Goal: Use online tool/utility: Utilize a website feature to perform a specific function

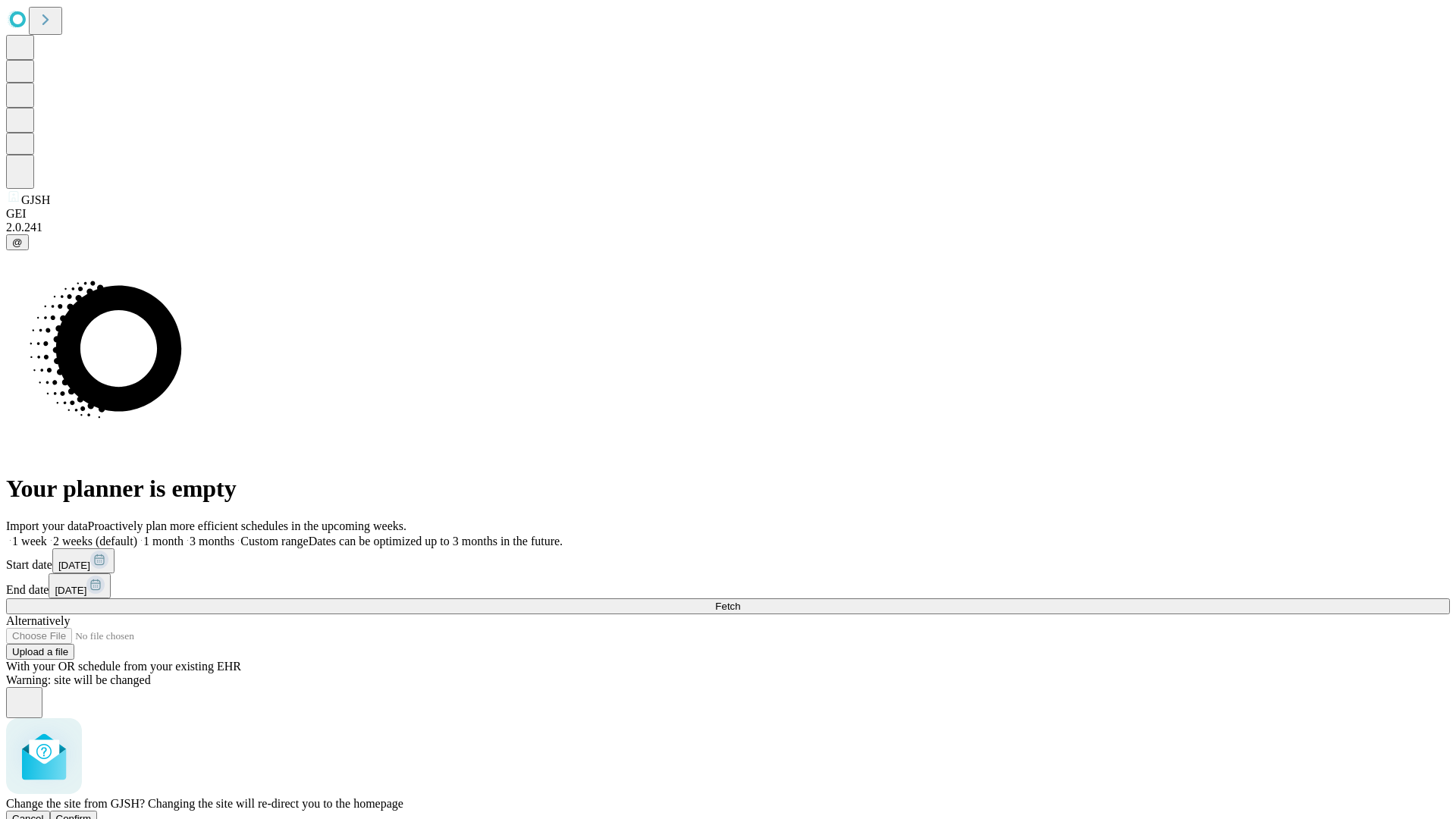
click at [91, 813] on span "Confirm" at bounding box center [74, 818] width 36 height 11
click at [184, 535] on label "1 month" at bounding box center [160, 541] width 46 height 13
click at [740, 600] on span "Fetch" at bounding box center [727, 606] width 25 height 11
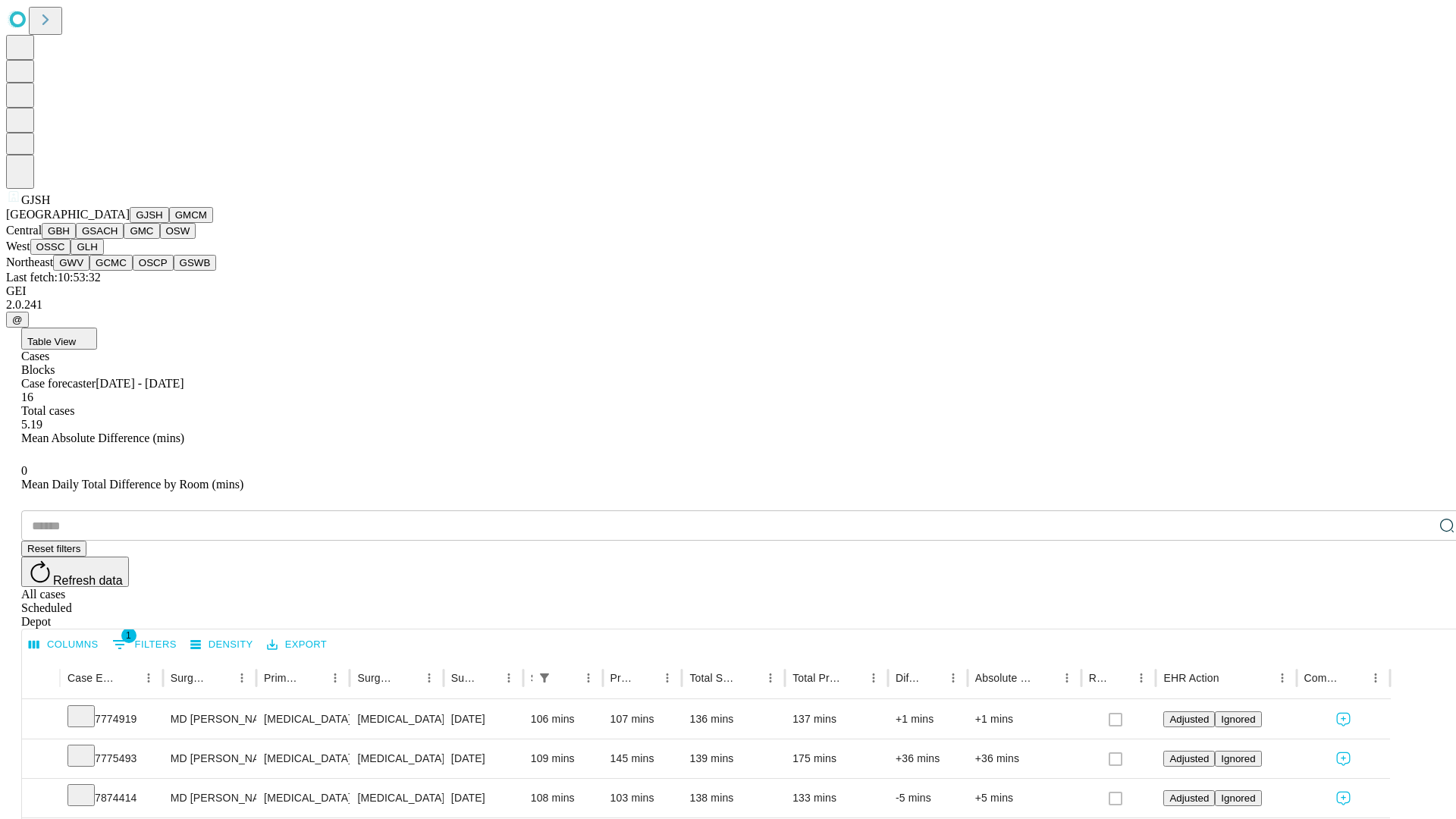
click at [169, 223] on button "GMCM" at bounding box center [191, 215] width 44 height 16
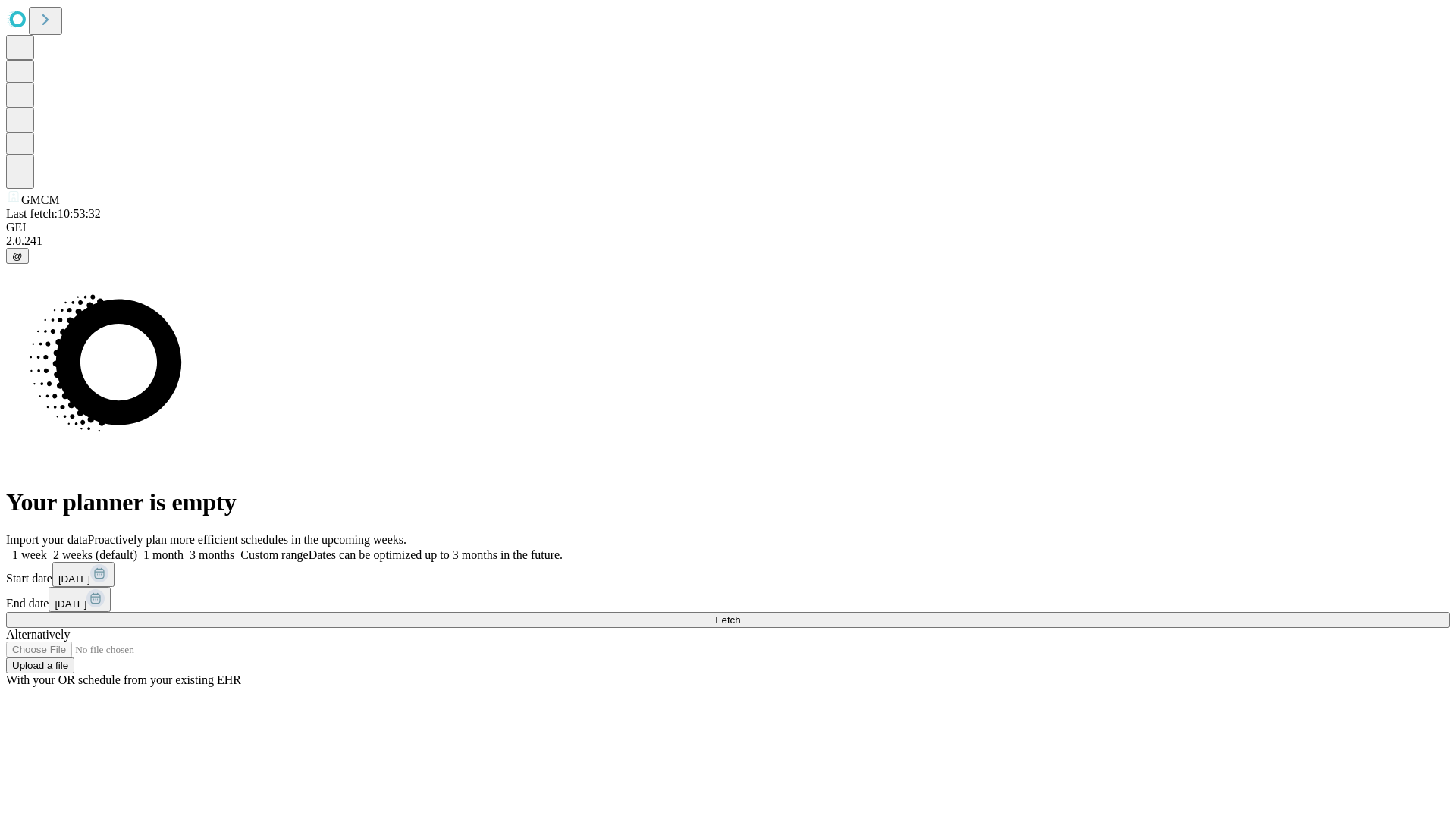
click at [184, 549] on label "1 month" at bounding box center [160, 555] width 46 height 13
click at [740, 614] on span "Fetch" at bounding box center [727, 619] width 25 height 11
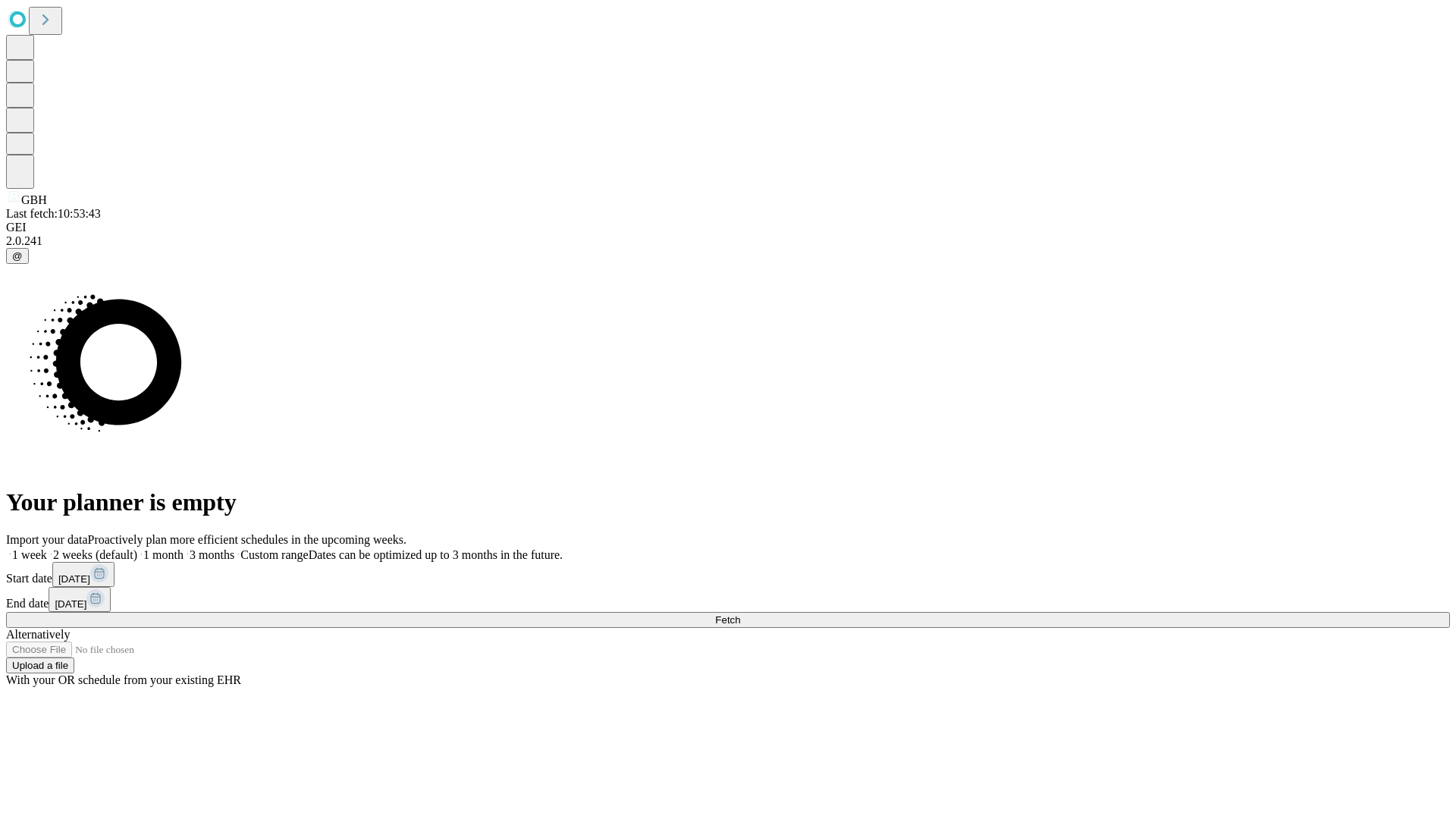
click at [184, 549] on label "1 month" at bounding box center [160, 555] width 46 height 13
click at [740, 614] on span "Fetch" at bounding box center [727, 619] width 25 height 11
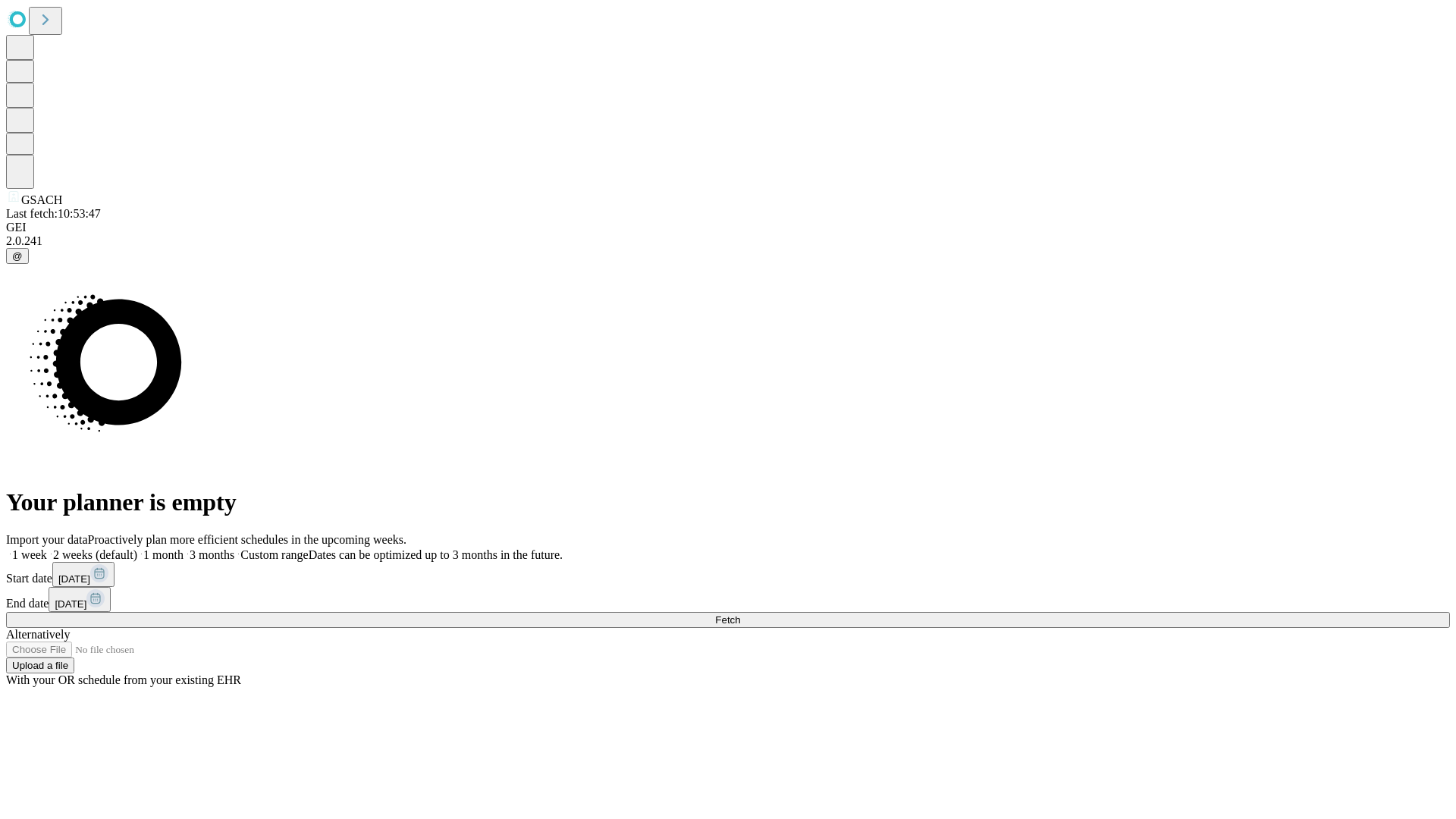
click at [740, 614] on span "Fetch" at bounding box center [727, 619] width 25 height 11
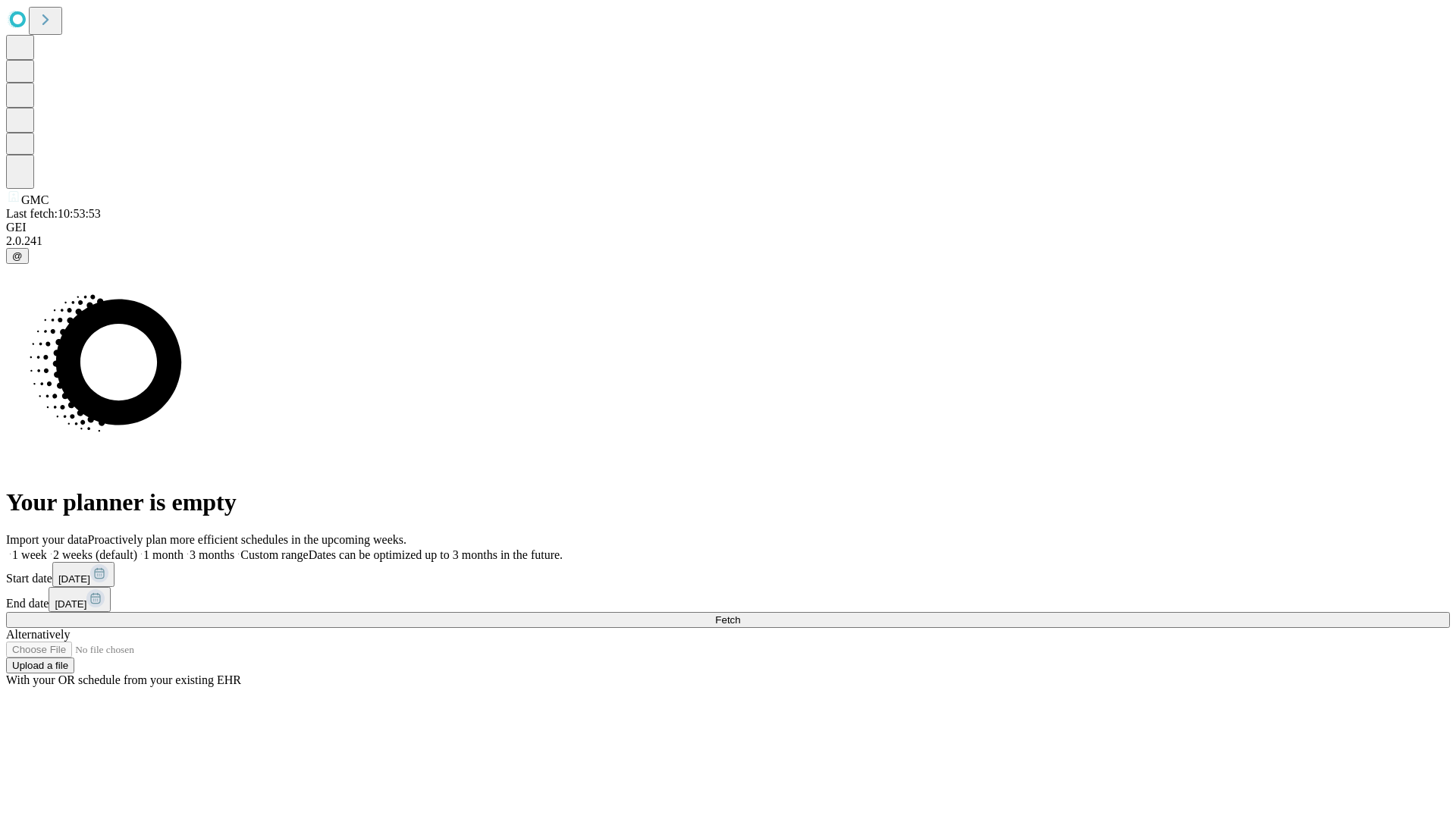
click at [184, 549] on label "1 month" at bounding box center [160, 555] width 46 height 13
click at [740, 614] on span "Fetch" at bounding box center [727, 619] width 25 height 11
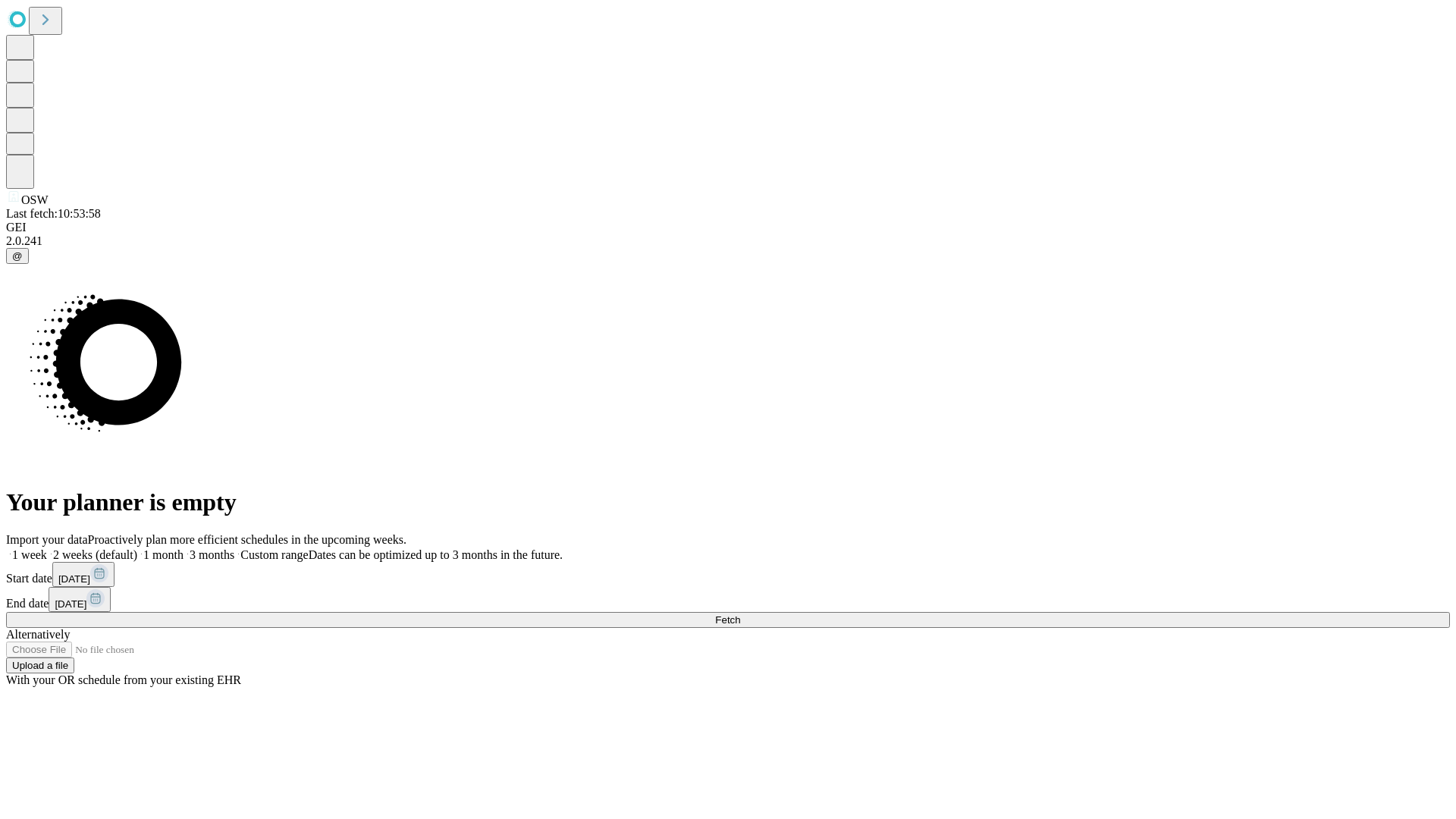
click at [740, 614] on span "Fetch" at bounding box center [727, 619] width 25 height 11
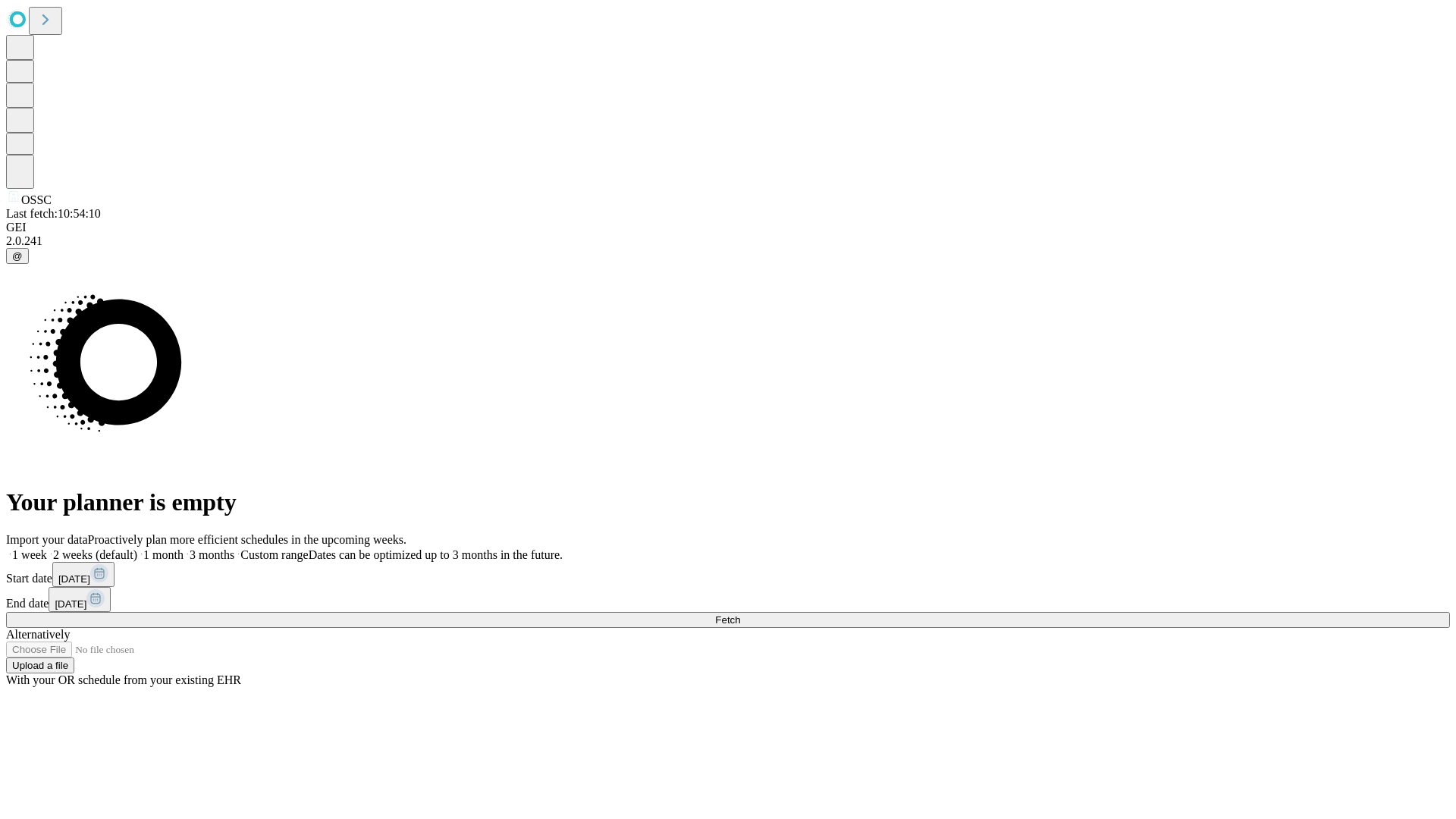
click at [184, 549] on label "1 month" at bounding box center [160, 555] width 46 height 13
click at [740, 614] on span "Fetch" at bounding box center [727, 619] width 25 height 11
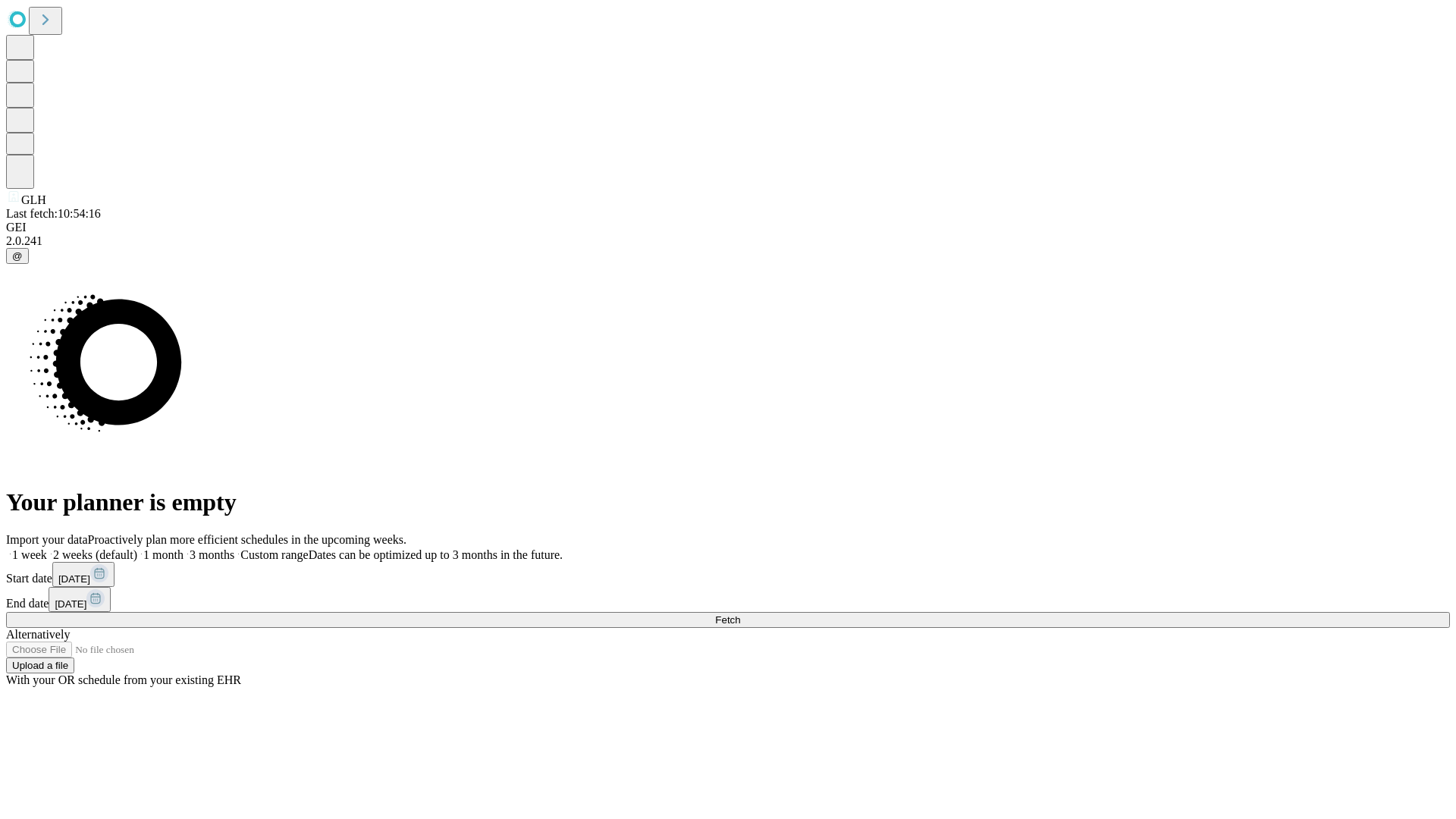
click at [184, 549] on label "1 month" at bounding box center [160, 555] width 46 height 13
click at [740, 614] on span "Fetch" at bounding box center [727, 619] width 25 height 11
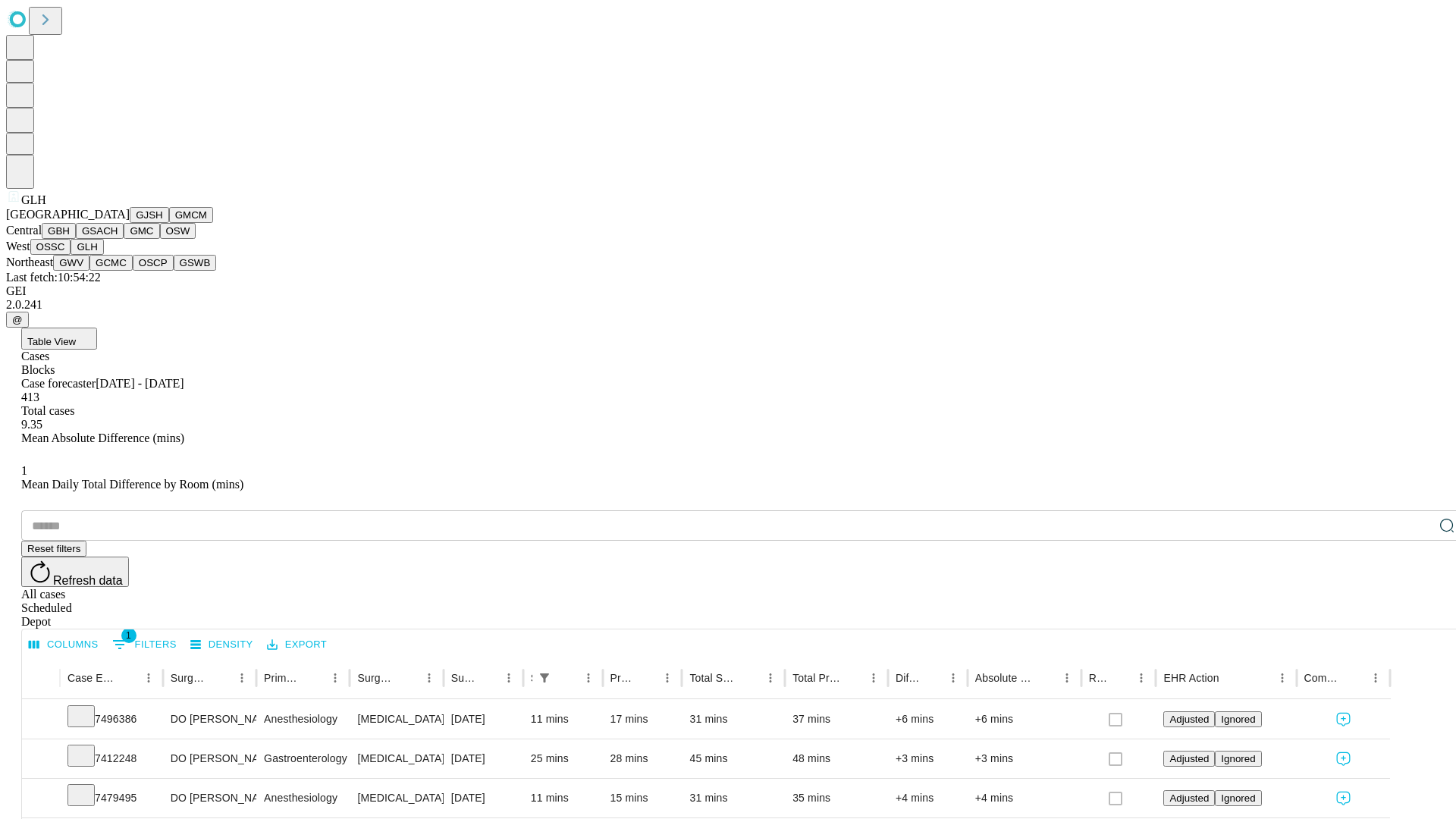
click at [89, 270] on button "GWV" at bounding box center [72, 262] width 37 height 16
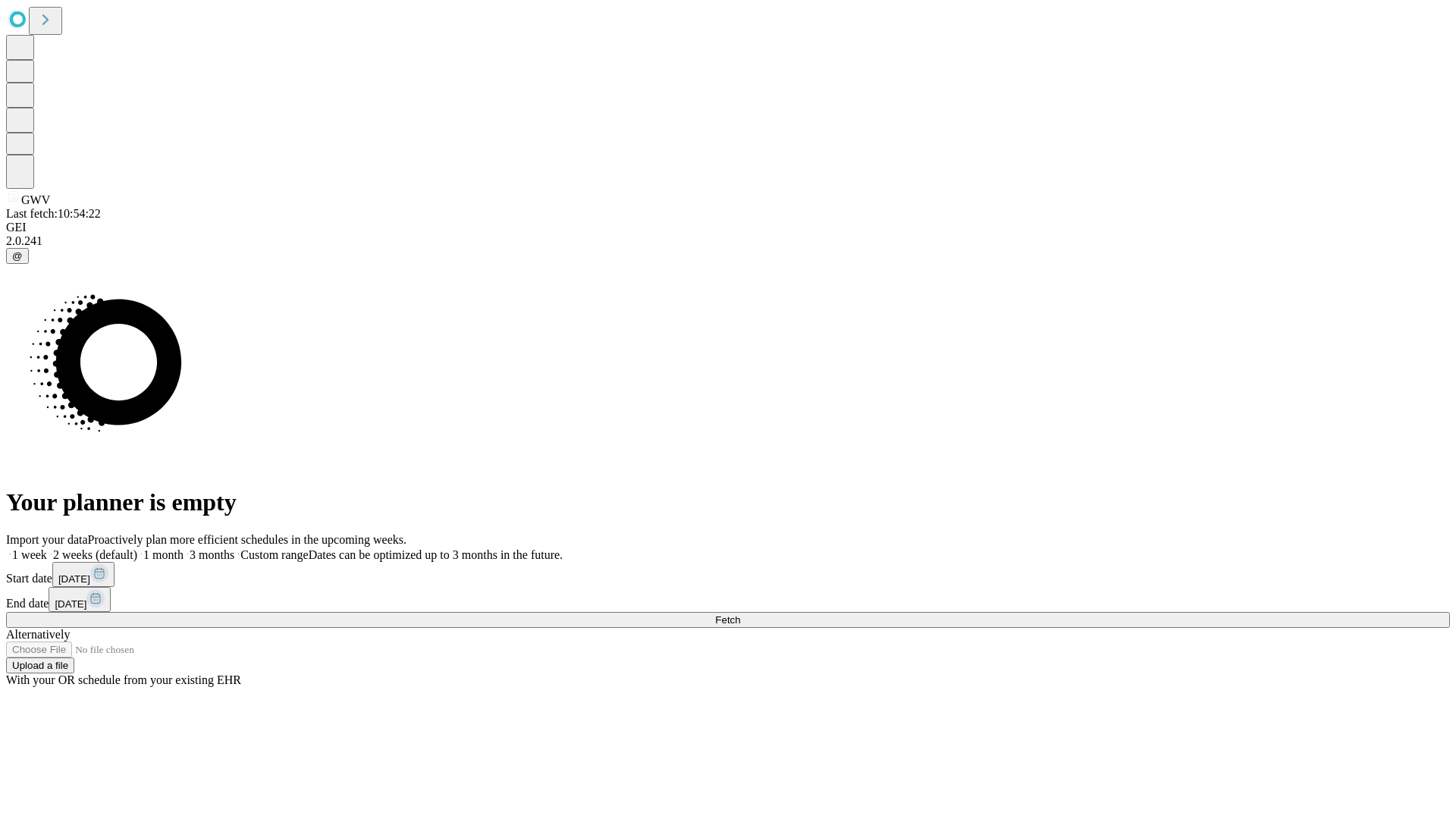
click at [184, 549] on label "1 month" at bounding box center [160, 555] width 46 height 13
click at [740, 614] on span "Fetch" at bounding box center [727, 619] width 25 height 11
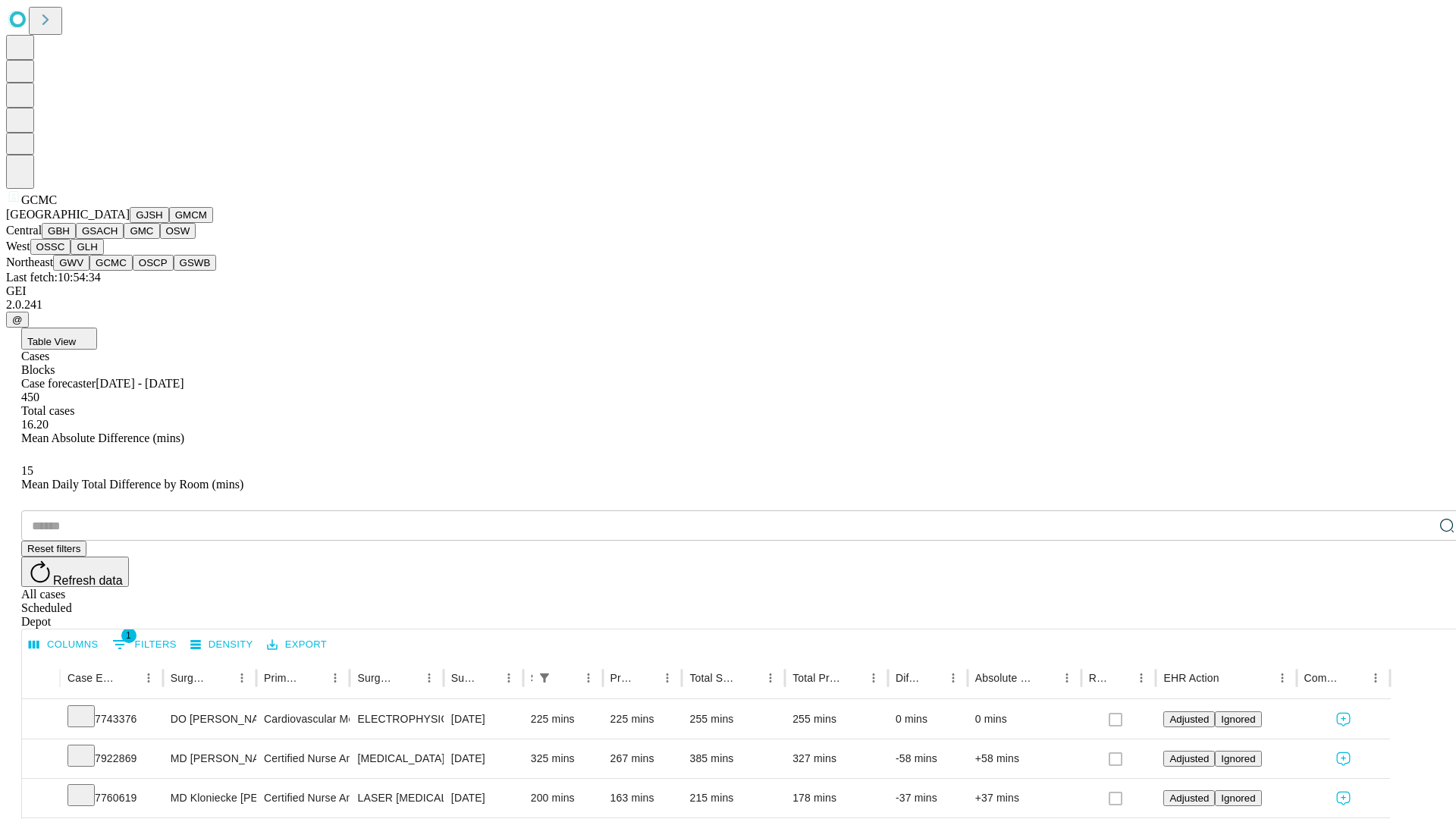
click at [133, 270] on button "OSCP" at bounding box center [153, 262] width 41 height 16
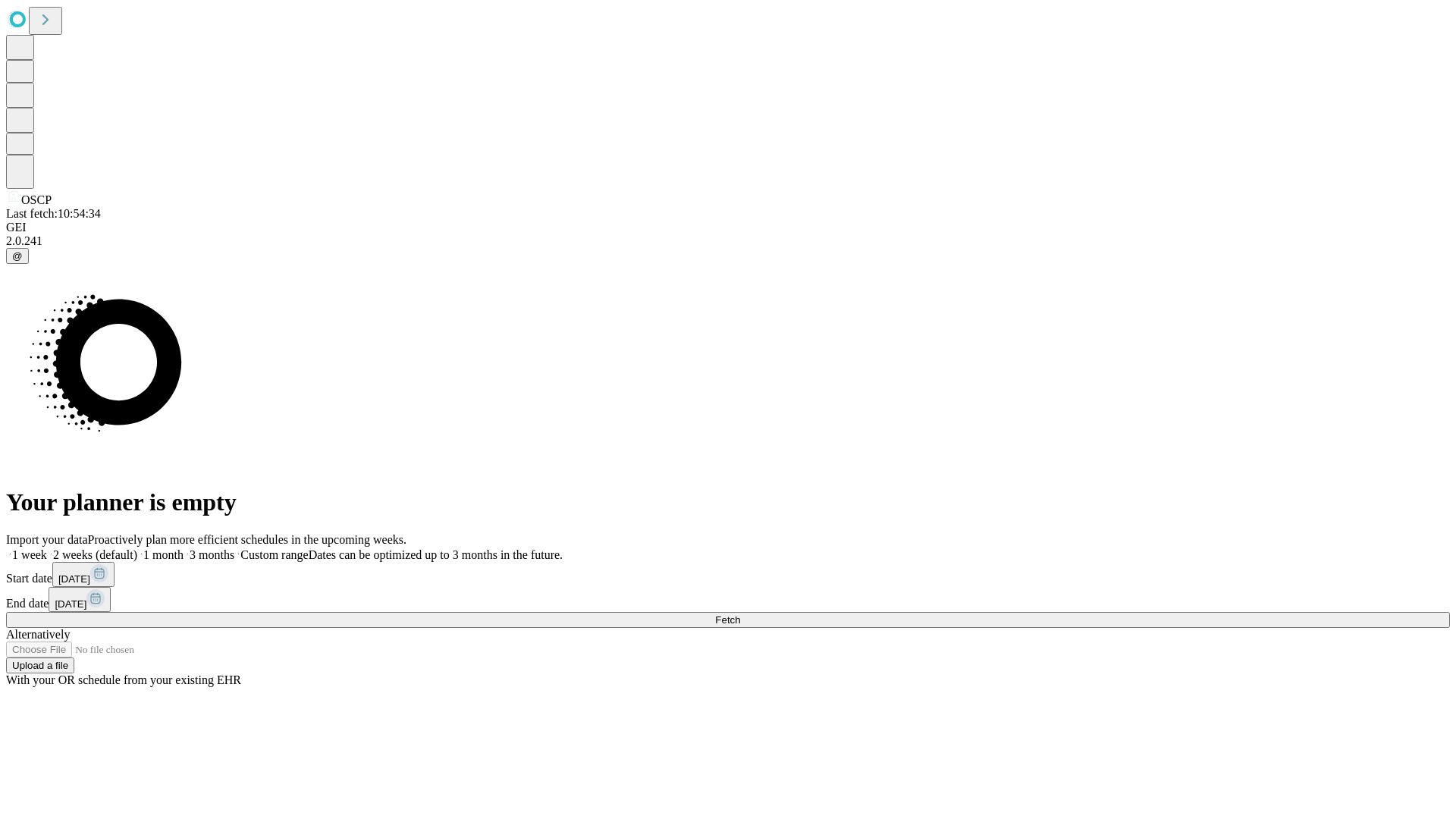
click at [184, 549] on label "1 month" at bounding box center [160, 555] width 46 height 13
click at [740, 614] on span "Fetch" at bounding box center [727, 619] width 25 height 11
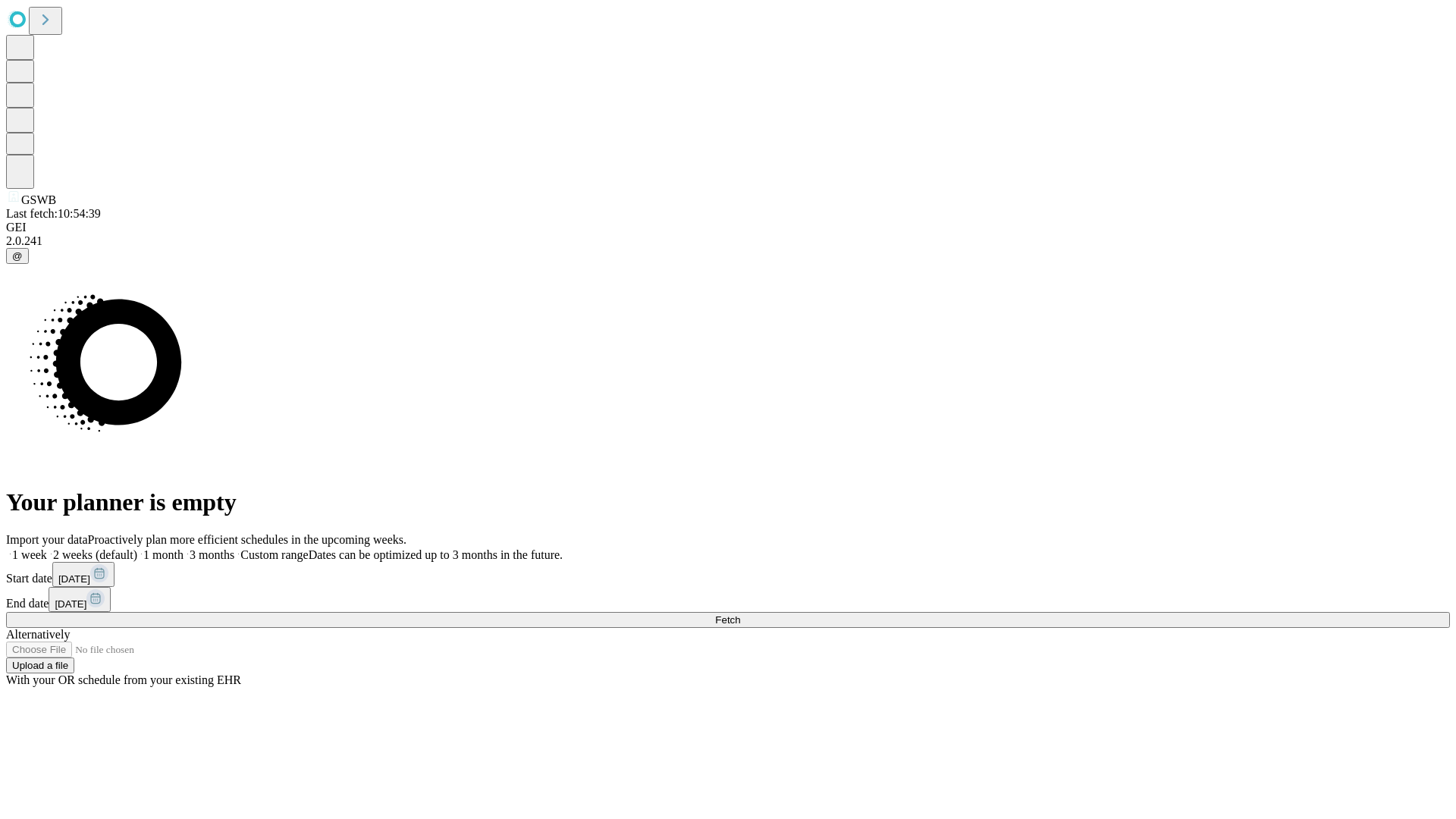
click at [184, 549] on label "1 month" at bounding box center [160, 555] width 46 height 13
click at [740, 614] on span "Fetch" at bounding box center [727, 619] width 25 height 11
